Goal: Task Accomplishment & Management: Manage account settings

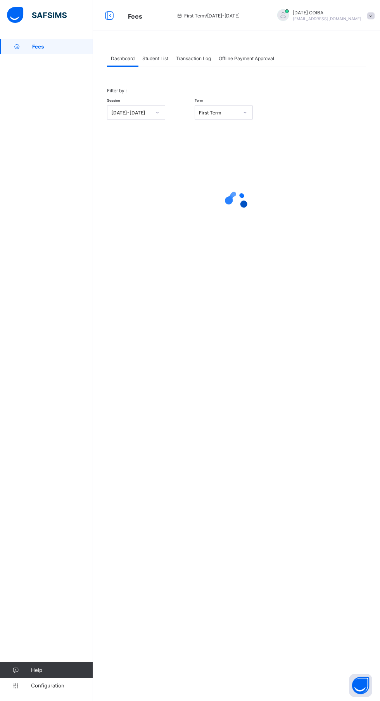
click at [55, 47] on span "Fees" at bounding box center [62, 46] width 61 height 6
click at [156, 59] on span "Student List" at bounding box center [155, 59] width 26 height 6
click at [159, 58] on span "Student List" at bounding box center [155, 59] width 26 height 6
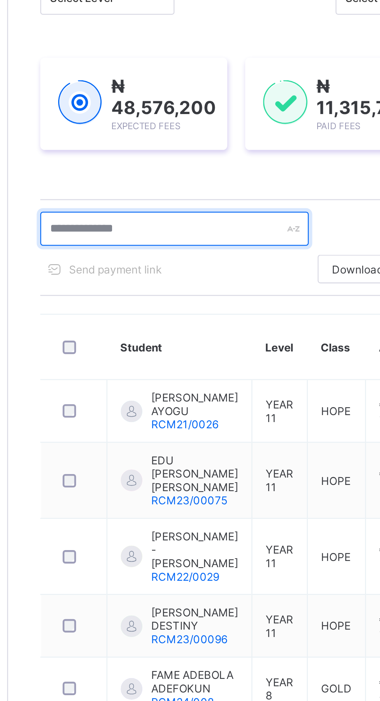
click at [176, 211] on input "text" at bounding box center [165, 210] width 116 height 15
click at [128, 212] on input "text" at bounding box center [165, 210] width 116 height 15
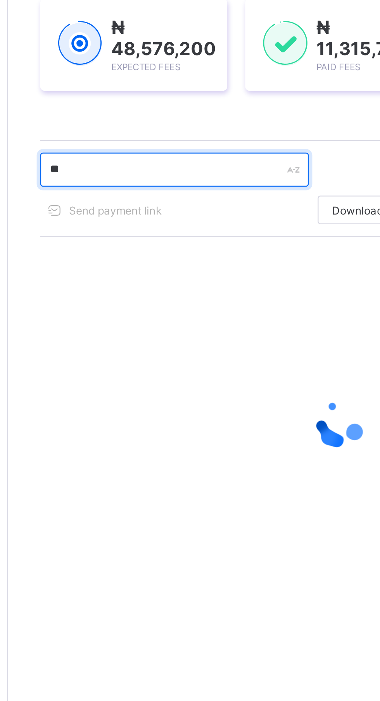
type input "*"
type input "*********"
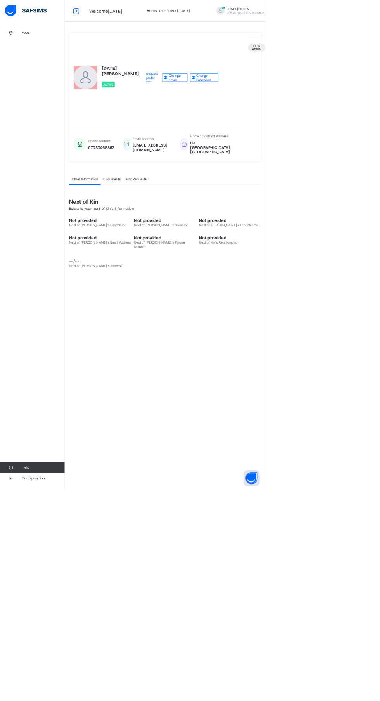
click at [13, 701] on html "Welcome [DATE] First Term / [DATE]-[DATE] [DATE] ODIBA [EMAIL_ADDRESS][DOMAIN_N…" at bounding box center [190, 350] width 380 height 701
click at [36, 47] on span "Fees" at bounding box center [62, 46] width 62 height 6
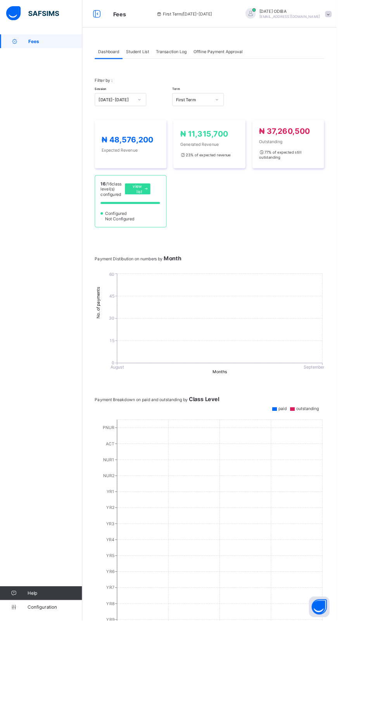
click at [165, 53] on div "Student List" at bounding box center [156, 58] width 34 height 16
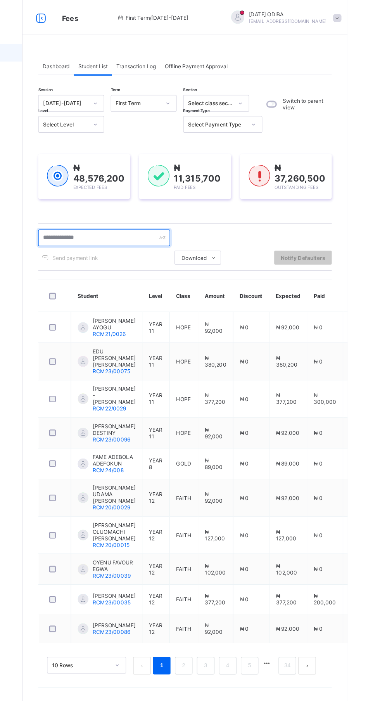
click at [173, 210] on input "text" at bounding box center [165, 210] width 116 height 15
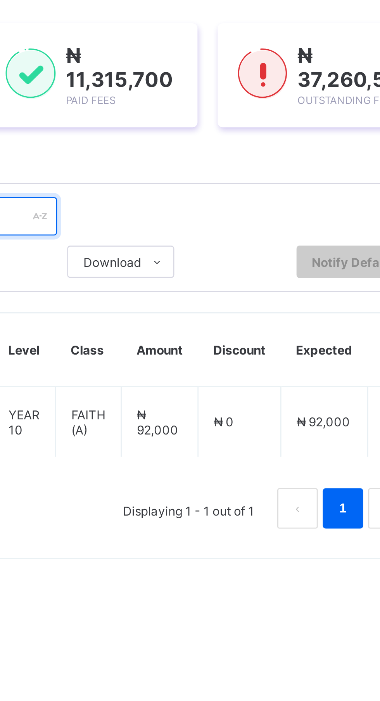
type input "*********"
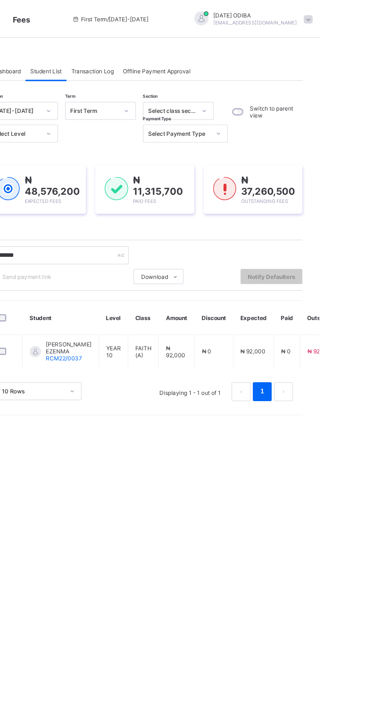
click at [318, 288] on td "₦ 92,000" at bounding box center [326, 289] width 33 height 27
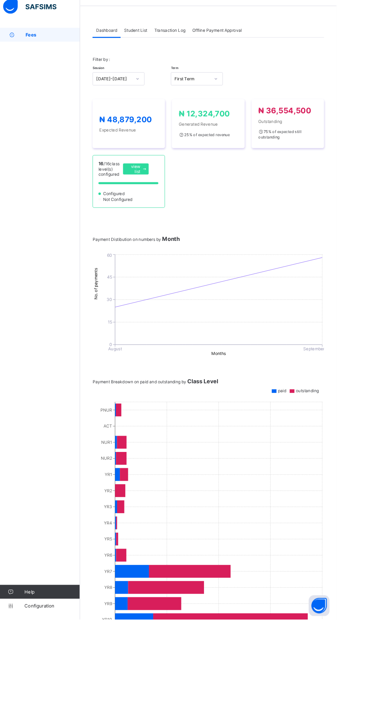
scroll to position [1, 0]
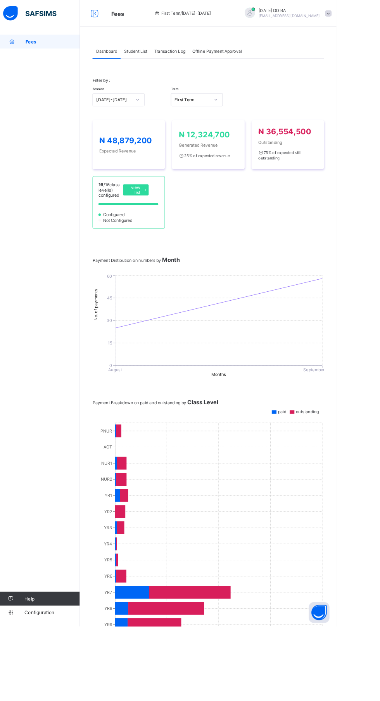
click at [162, 57] on span "Student List" at bounding box center [155, 58] width 26 height 6
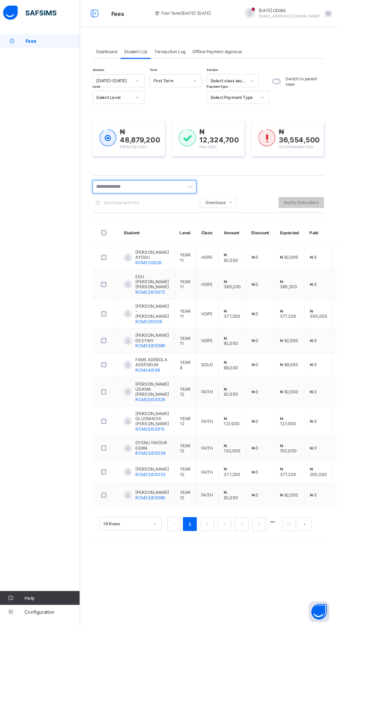
click at [165, 209] on input "text" at bounding box center [165, 210] width 116 height 15
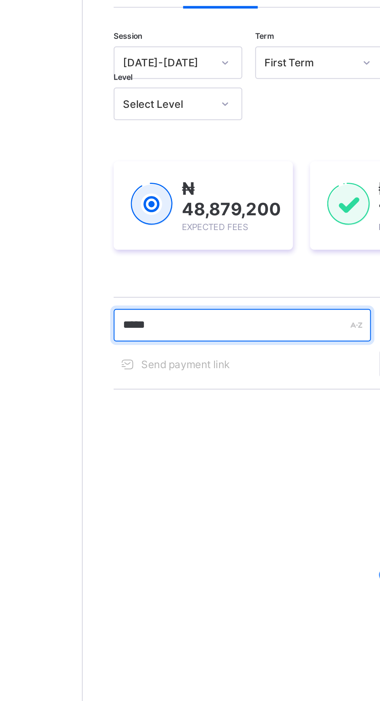
type input "******"
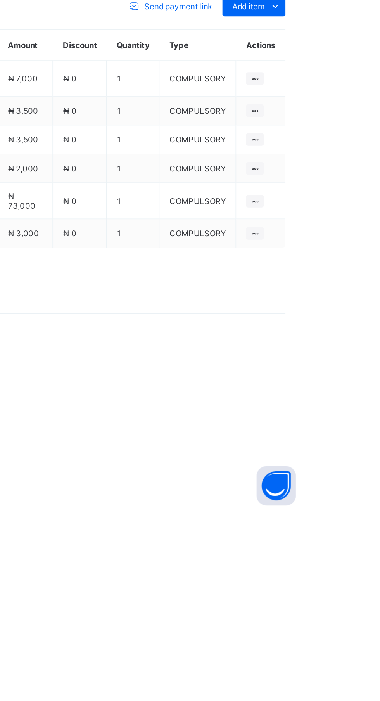
click at [360, 406] on icon at bounding box center [360, 402] width 9 height 8
click at [0, 0] on div "Optional items" at bounding box center [0, 0] width 0 height 0
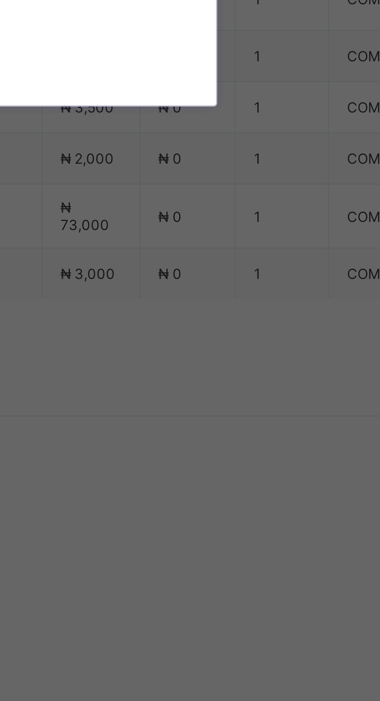
click at [243, 388] on div "Blazer" at bounding box center [190, 382] width 128 height 12
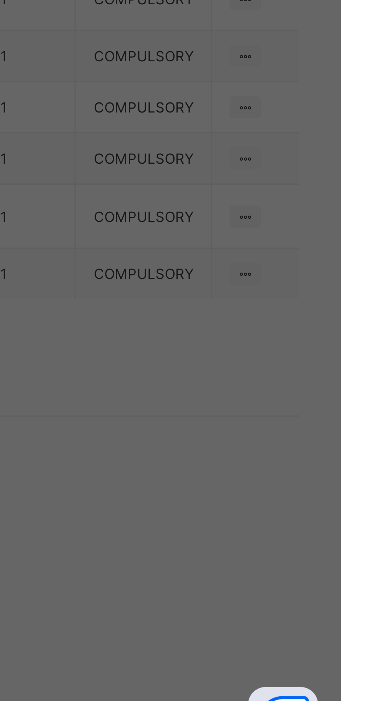
click at [249, 422] on span "Save" at bounding box center [231, 419] width 35 height 6
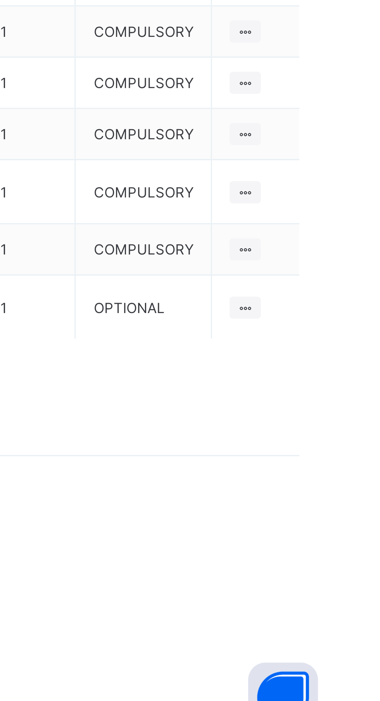
click at [352, 405] on span "Add item" at bounding box center [344, 402] width 19 height 6
click at [0, 0] on div "Optional items" at bounding box center [0, 0] width 0 height 0
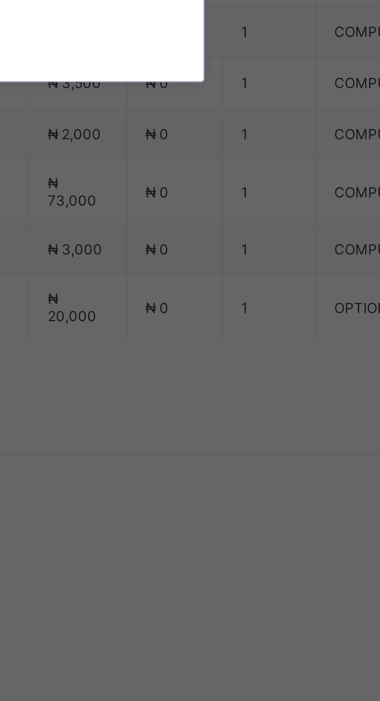
click at [254, 388] on div "Sport Wear" at bounding box center [190, 382] width 128 height 12
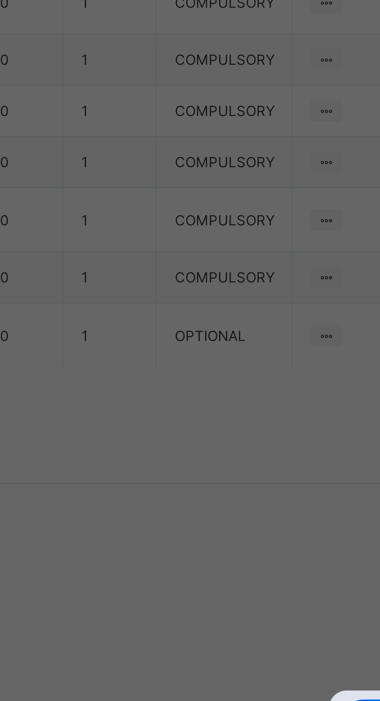
click at [249, 422] on span "Save" at bounding box center [231, 419] width 35 height 6
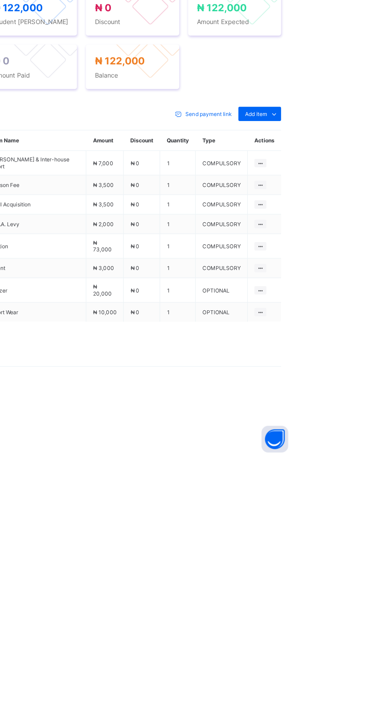
click at [359, 406] on icon at bounding box center [360, 402] width 9 height 8
click at [0, 0] on div "Optional items" at bounding box center [0, 0] width 0 height 0
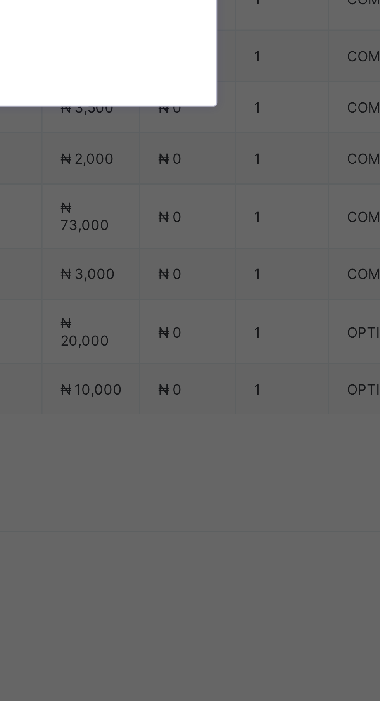
scroll to position [37, 0]
click at [254, 399] on div "Uniform" at bounding box center [190, 393] width 128 height 12
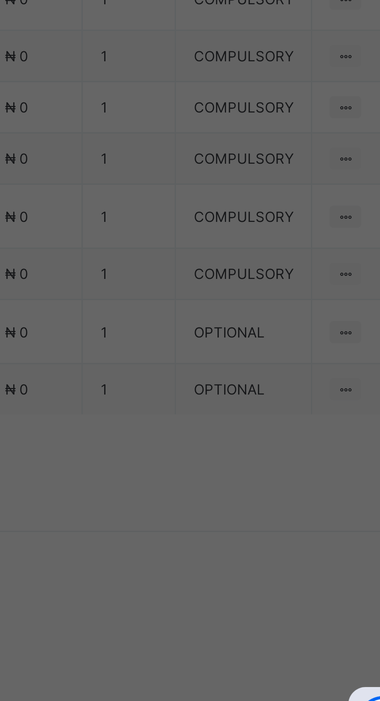
click at [210, 376] on input "*" at bounding box center [190, 368] width 40 height 15
type input "***"
type input "*"
type input "********"
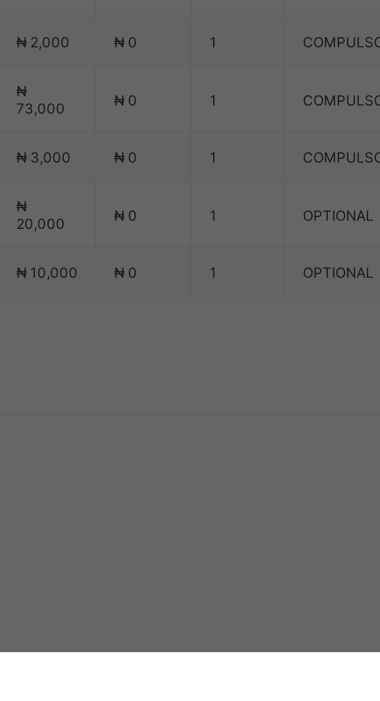
type input "*"
click at [249, 422] on span "Save" at bounding box center [231, 419] width 35 height 6
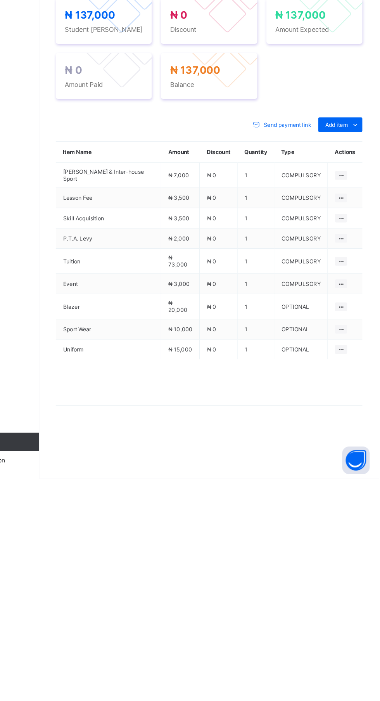
click at [129, 287] on span at bounding box center [133, 281] width 12 height 12
click at [0, 0] on li "Receive Payment" at bounding box center [0, 0] width 0 height 0
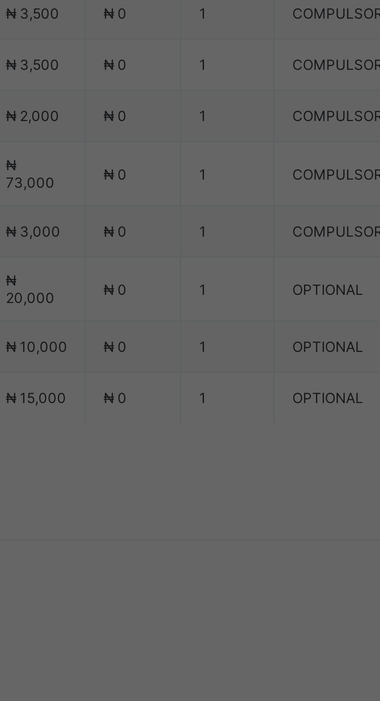
scroll to position [94, 0]
click at [172, 372] on div "Zenith Bank - Royal College Masaka" at bounding box center [158, 354] width 27 height 35
click at [204, 376] on input "text" at bounding box center [190, 367] width 28 height 16
type input "****"
click at [194, 408] on input "date" at bounding box center [169, 399] width 49 height 16
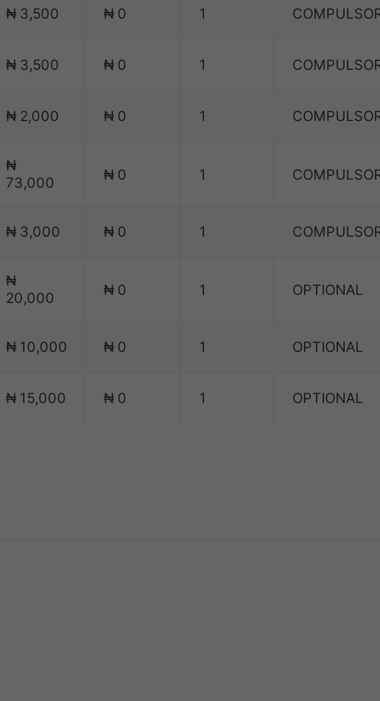
type input "**********"
click at [215, 411] on input "currency" at bounding box center [206, 403] width 17 height 16
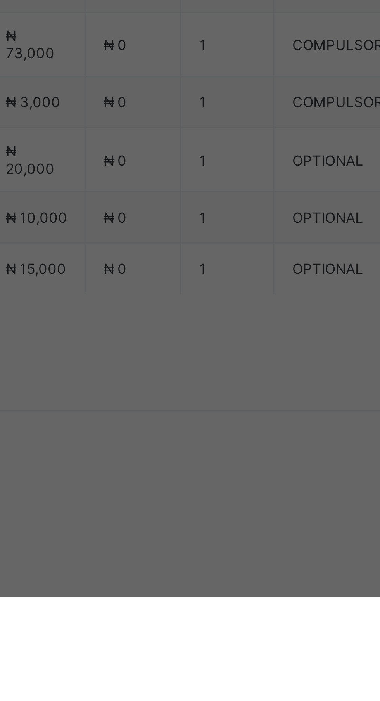
type input "*********"
click at [236, 441] on div "Save" at bounding box center [212, 435] width 47 height 12
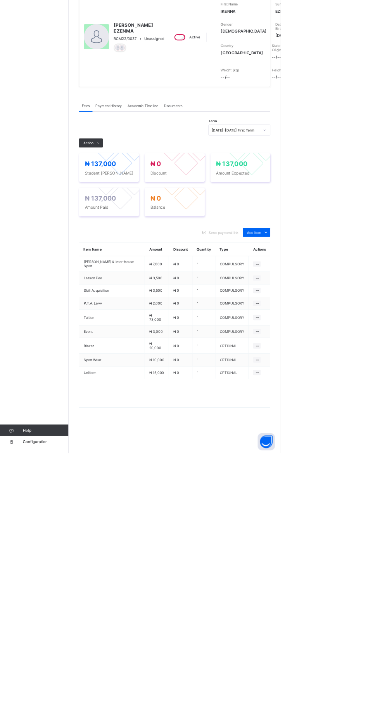
scroll to position [0, 0]
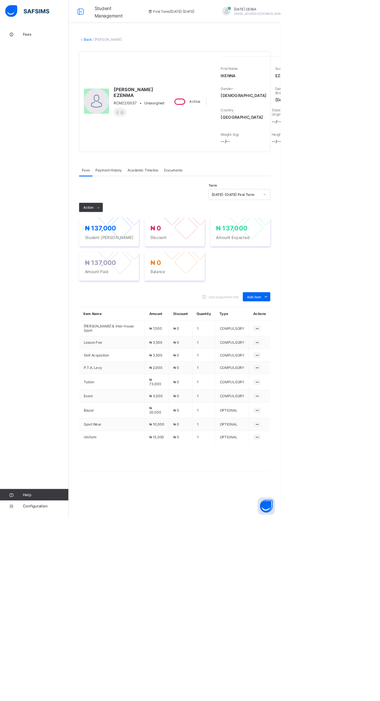
click at [48, 19] on img at bounding box center [37, 15] width 60 height 16
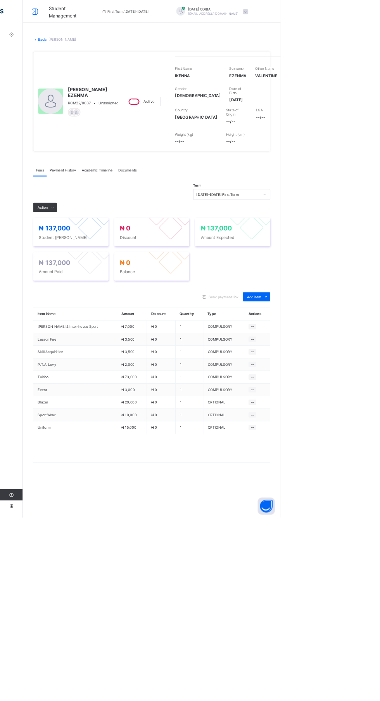
click at [35, 43] on div "× Delete Document This action would delete the document with name: from the sys…" at bounding box center [205, 354] width 349 height 631
click at [31, 51] on link "Fees" at bounding box center [46, 47] width 93 height 16
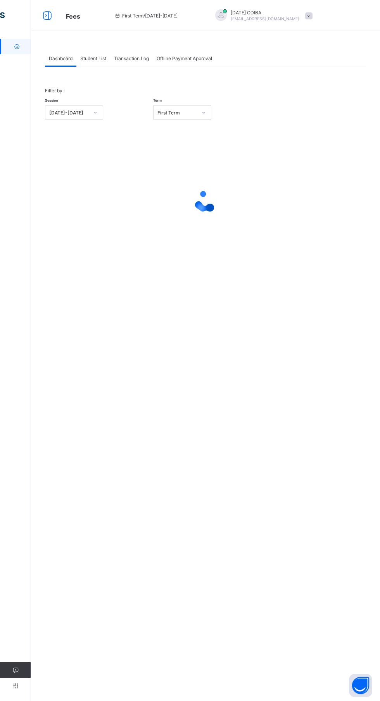
click at [96, 58] on span "Student List" at bounding box center [93, 59] width 26 height 6
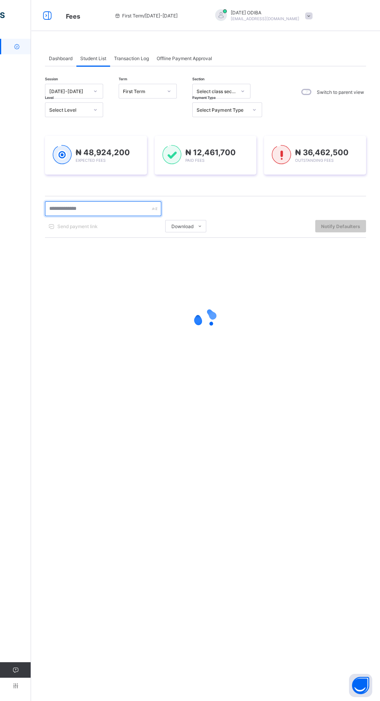
click at [95, 209] on input "text" at bounding box center [103, 208] width 116 height 15
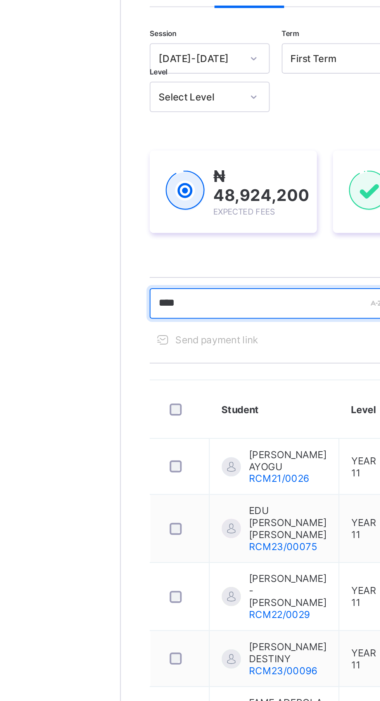
type input "*****"
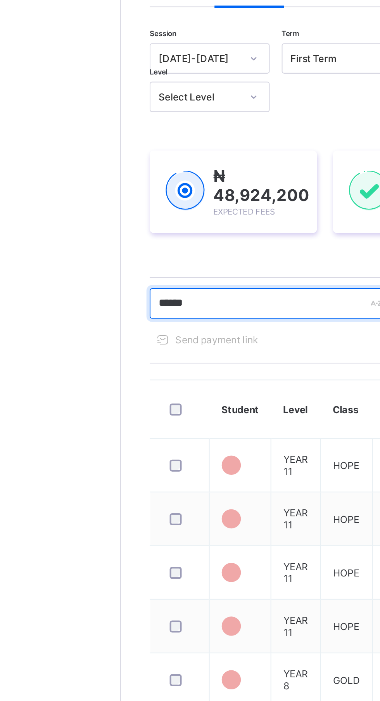
click at [169, 209] on input "*****" at bounding box center [165, 210] width 116 height 15
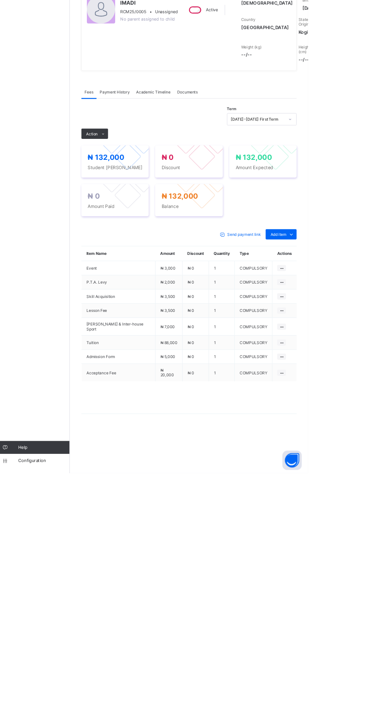
click at [360, 418] on icon at bounding box center [360, 414] width 9 height 8
click at [356, 418] on icon at bounding box center [360, 414] width 9 height 8
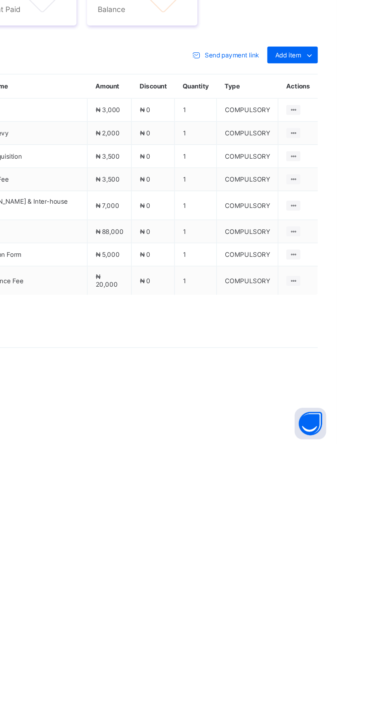
click at [0, 0] on div "Optional items" at bounding box center [0, 0] width 0 height 0
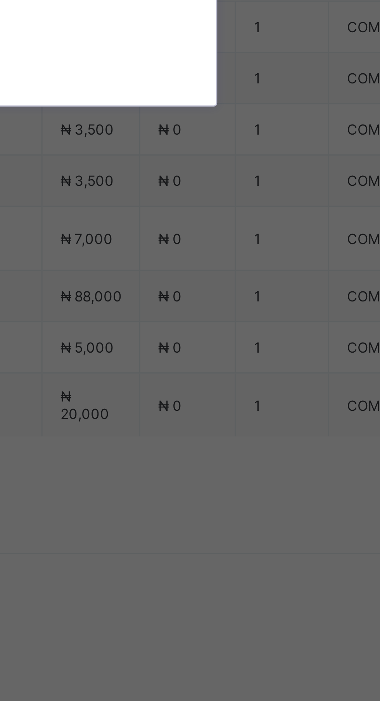
click at [254, 376] on div "Sport Wear" at bounding box center [190, 370] width 128 height 12
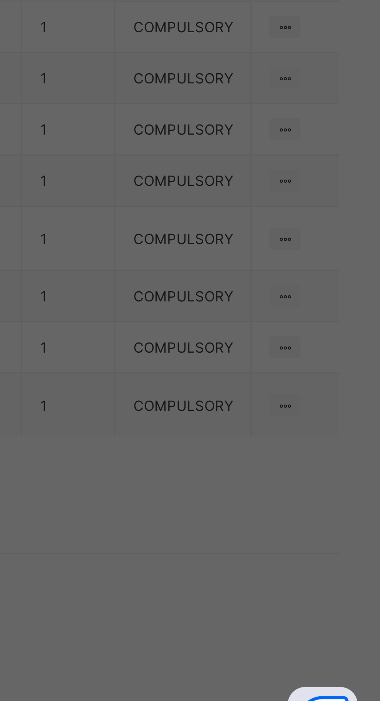
click at [249, 422] on span "Save" at bounding box center [231, 419] width 35 height 6
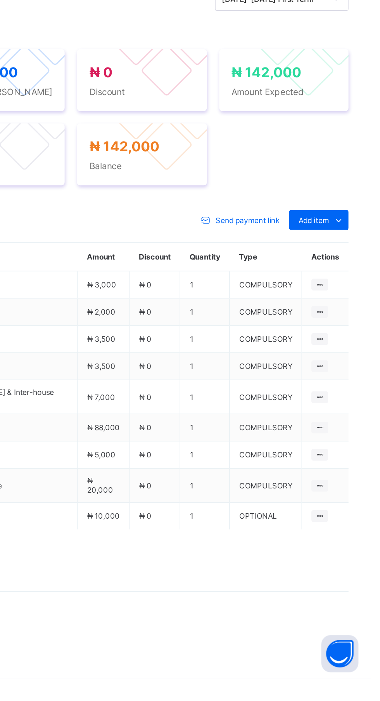
click at [353, 417] on span "Add item" at bounding box center [344, 414] width 19 height 6
click at [350, 392] on div "₦ 142,000 Student Bill ₦ 0 Discount ₦ 142,000 Amount Expected ₦ 0 Amount Paid ₦…" at bounding box center [236, 349] width 259 height 85
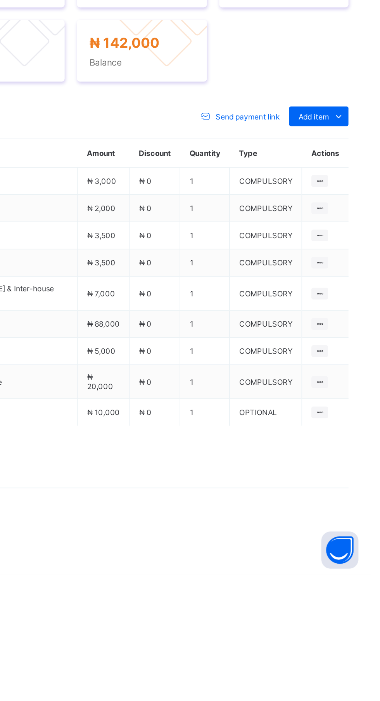
click at [360, 418] on icon at bounding box center [360, 414] width 9 height 8
click at [0, 0] on li "Special bill" at bounding box center [0, 0] width 0 height 0
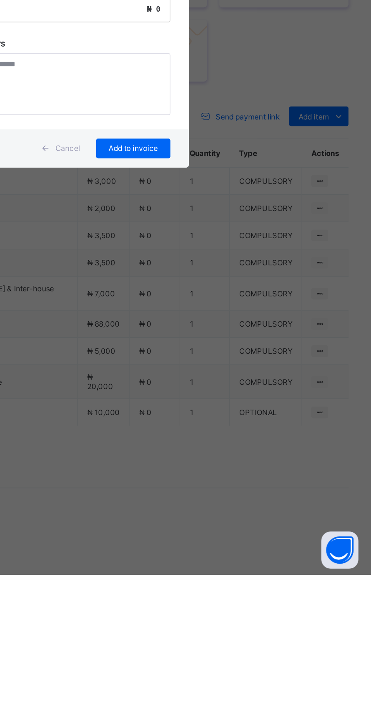
click at [198, 437] on span "Cancel" at bounding box center [190, 434] width 16 height 6
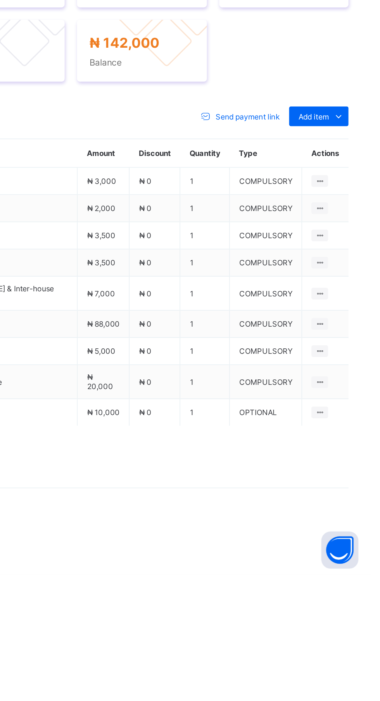
click at [348, 417] on span "Add item" at bounding box center [344, 414] width 19 height 6
click at [0, 0] on div "Optional items" at bounding box center [0, 0] width 0 height 0
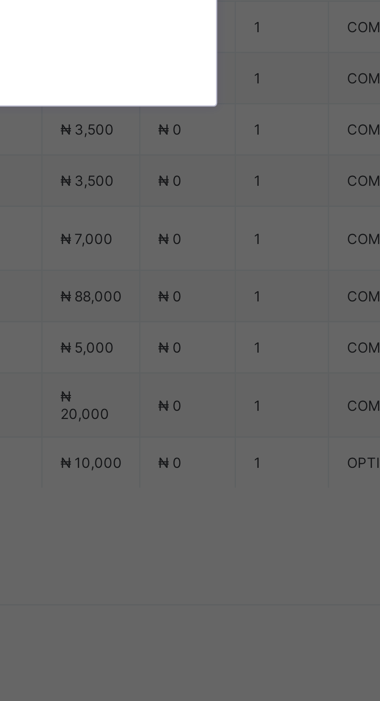
scroll to position [71, 0]
click at [253, 390] on div "Uniform" at bounding box center [190, 384] width 128 height 12
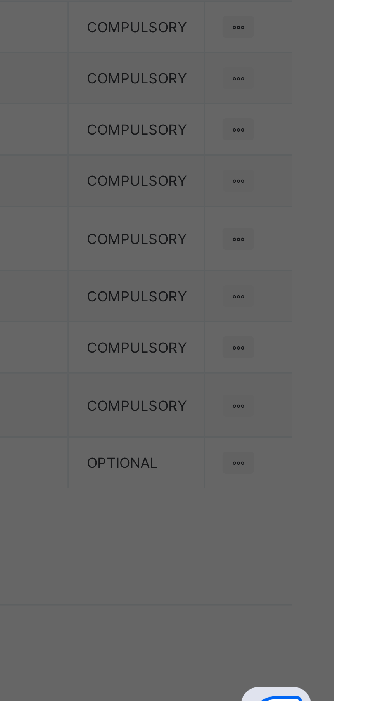
click at [249, 422] on span "Save" at bounding box center [231, 419] width 35 height 6
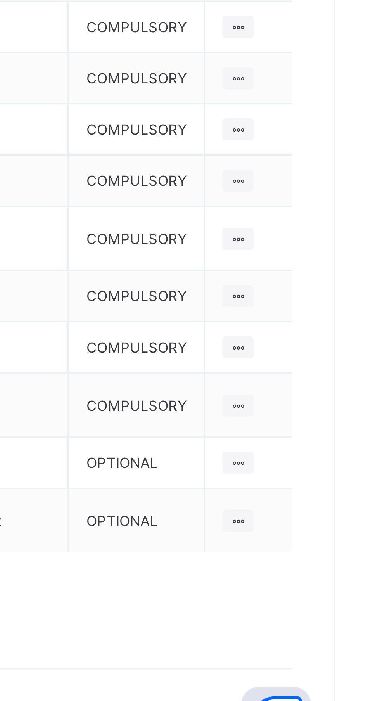
click at [348, 417] on span "Add item" at bounding box center [344, 414] width 19 height 6
click at [0, 0] on div "Optional items" at bounding box center [0, 0] width 0 height 0
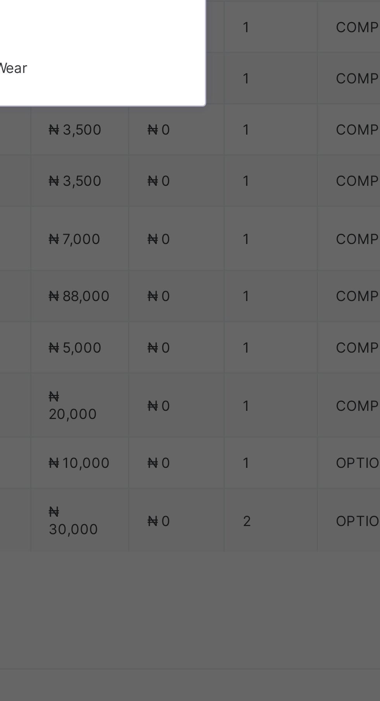
scroll to position [73, 0]
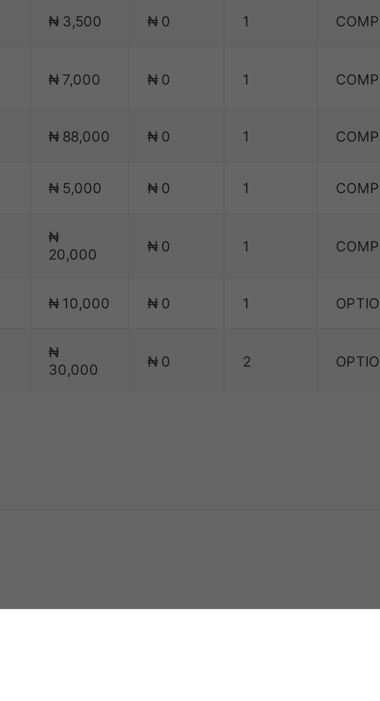
click at [254, 411] on div "School Cardigan" at bounding box center [190, 405] width 128 height 12
click at [249, 422] on span "Save" at bounding box center [231, 419] width 35 height 6
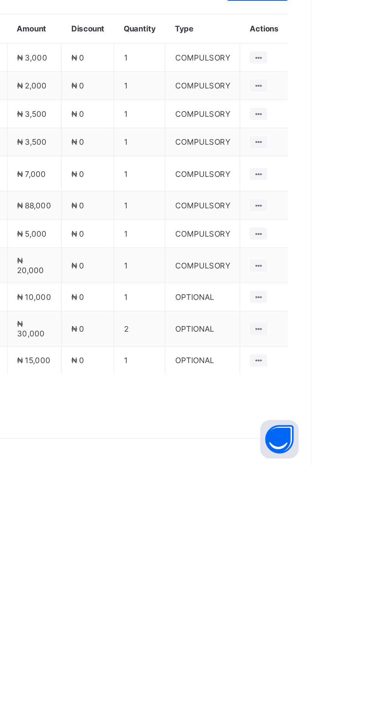
click at [352, 417] on span "Add item" at bounding box center [344, 414] width 19 height 6
click at [0, 0] on div "Optional items" at bounding box center [0, 0] width 0 height 0
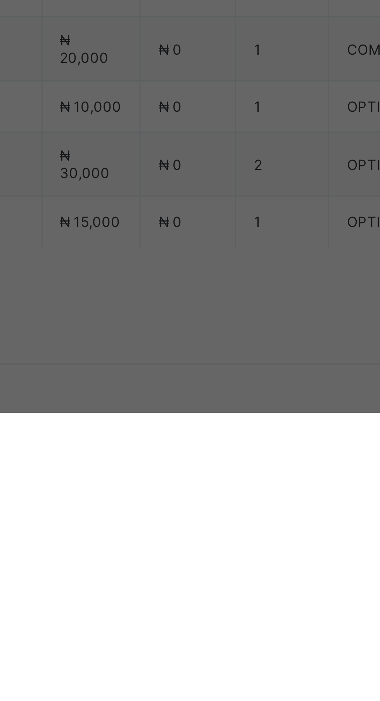
scroll to position [0, 0]
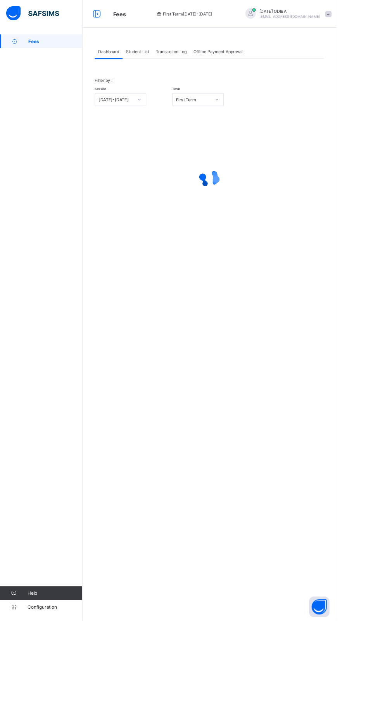
click at [158, 61] on div "Student List" at bounding box center [156, 58] width 34 height 16
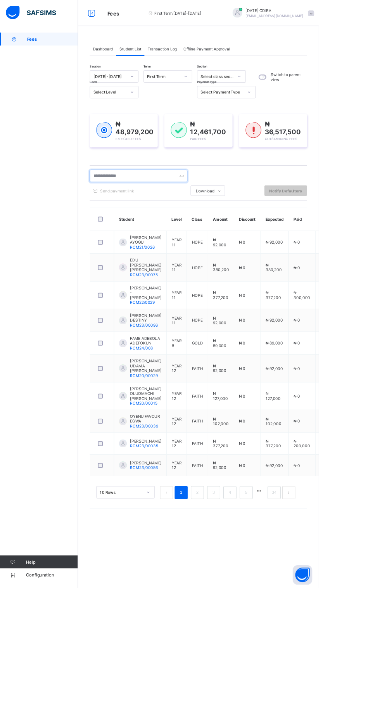
click at [170, 209] on input "text" at bounding box center [165, 210] width 116 height 15
click at [141, 212] on input "text" at bounding box center [165, 210] width 116 height 15
click at [141, 211] on input "text" at bounding box center [165, 210] width 116 height 15
click at [163, 210] on input "text" at bounding box center [165, 210] width 116 height 15
click at [154, 210] on input "text" at bounding box center [165, 210] width 116 height 15
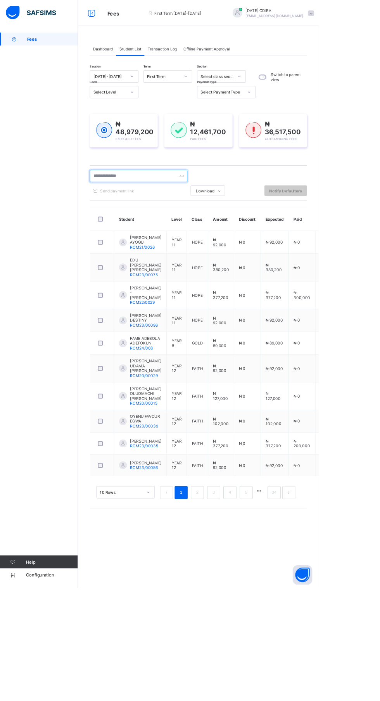
click at [154, 210] on input "text" at bounding box center [165, 210] width 116 height 15
click at [108, 127] on div "₦ 48,979,200 Expected Fees ₦ 12,461,700 Paid Fees ₦ 36,517,500 Outstanding Fees" at bounding box center [236, 155] width 259 height 63
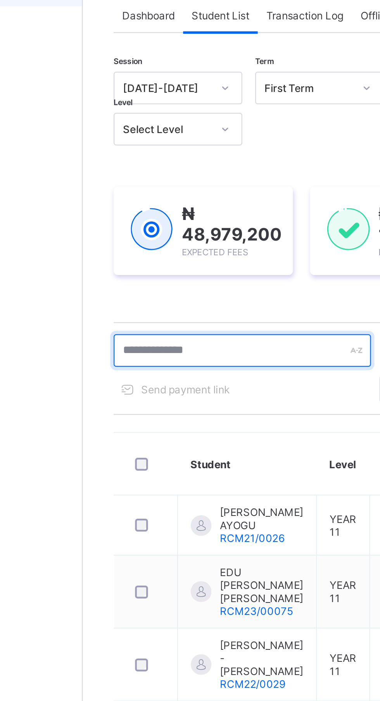
click at [160, 211] on input "text" at bounding box center [165, 210] width 116 height 15
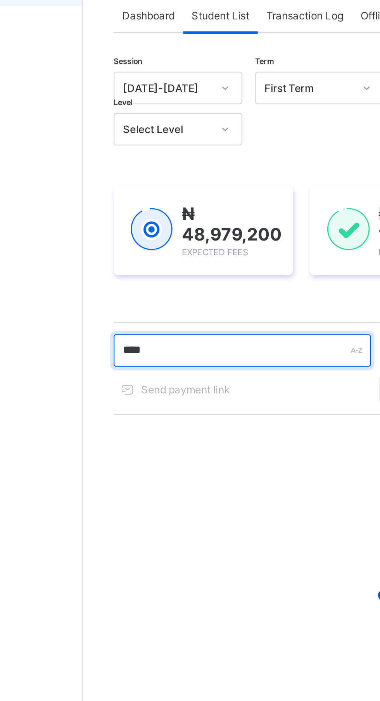
type input "*****"
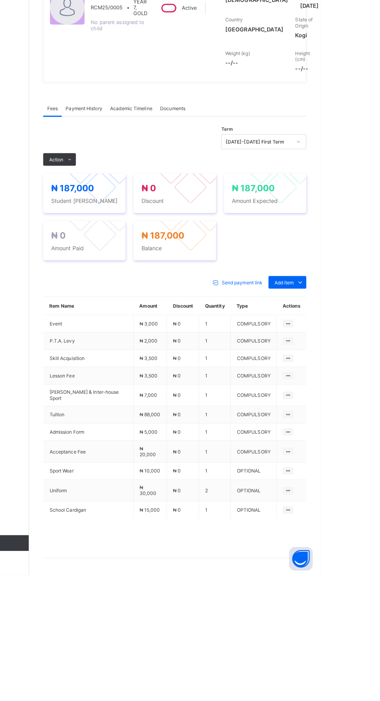
click at [356, 418] on icon at bounding box center [360, 414] width 9 height 8
click at [0, 0] on div "Optional items" at bounding box center [0, 0] width 0 height 0
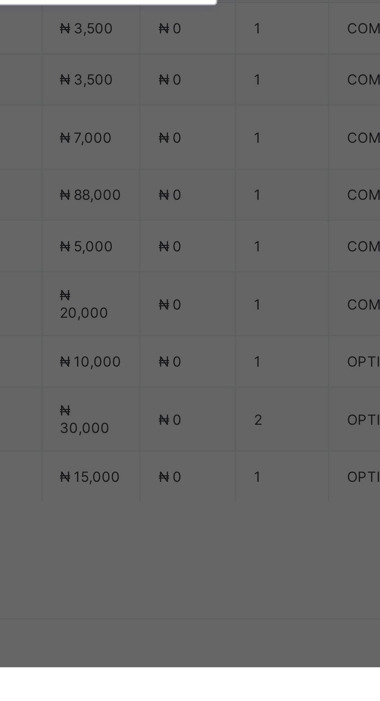
click at [254, 436] on div "[DATE] Wear" at bounding box center [190, 430] width 128 height 12
click at [255, 425] on div "Save" at bounding box center [231, 418] width 47 height 12
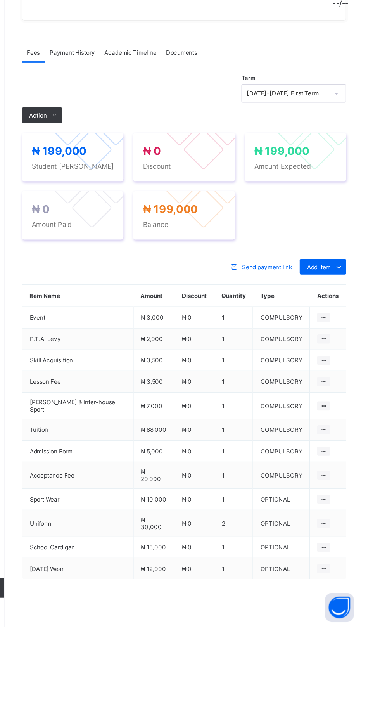
click at [125, 299] on div "Action" at bounding box center [123, 292] width 32 height 12
click at [0, 0] on ul "Receive Payment Manage Discount Send Email Reminder" at bounding box center [0, 0] width 0 height 0
click at [0, 0] on li "Receive Payment" at bounding box center [0, 0] width 0 height 0
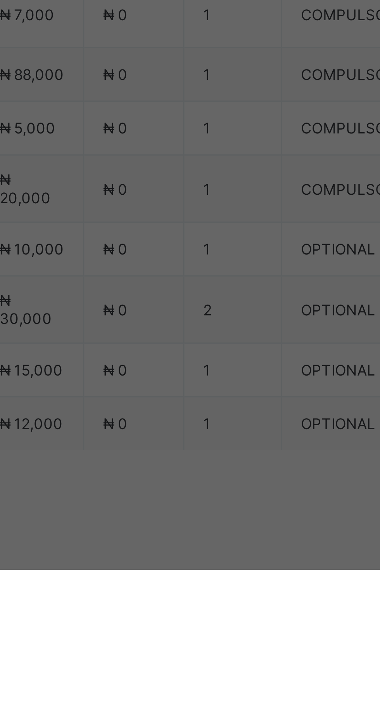
click at [172, 395] on div "Ecobank Nigeria - [GEOGRAPHIC_DATA]" at bounding box center [158, 387] width 27 height 18
click at [204, 376] on div at bounding box center [190, 367] width 28 height 16
type input "****"
click at [194, 408] on input "date" at bounding box center [169, 399] width 49 height 16
type input "**********"
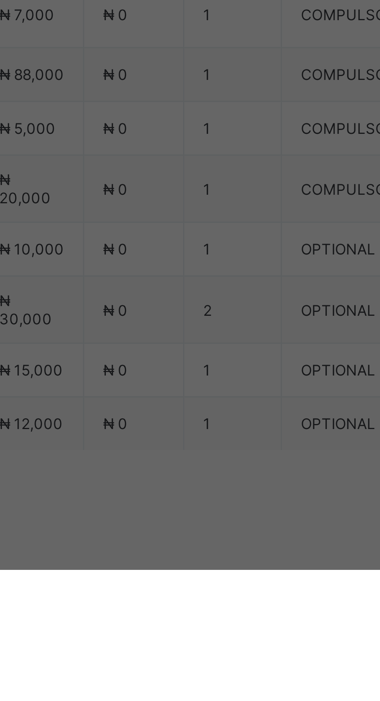
click at [215, 411] on input "currency" at bounding box center [206, 403] width 17 height 16
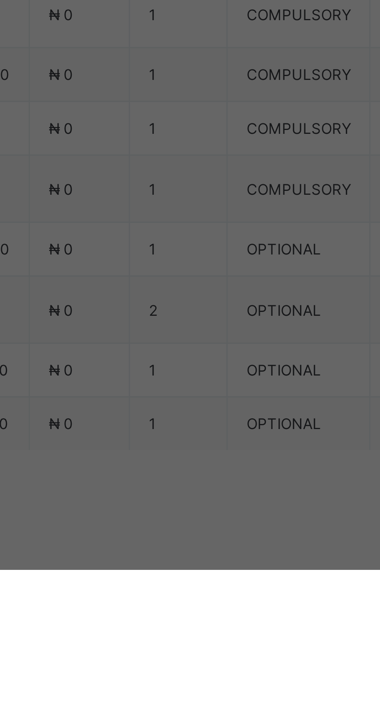
type input "*********"
click at [230, 438] on span "Save" at bounding box center [212, 435] width 35 height 6
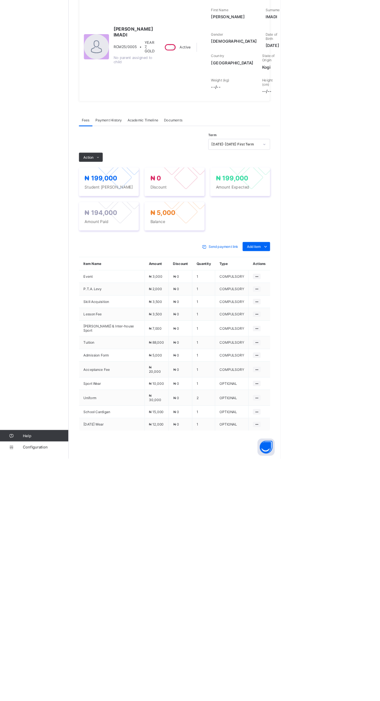
scroll to position [0, 0]
